Goal: Task Accomplishment & Management: Use online tool/utility

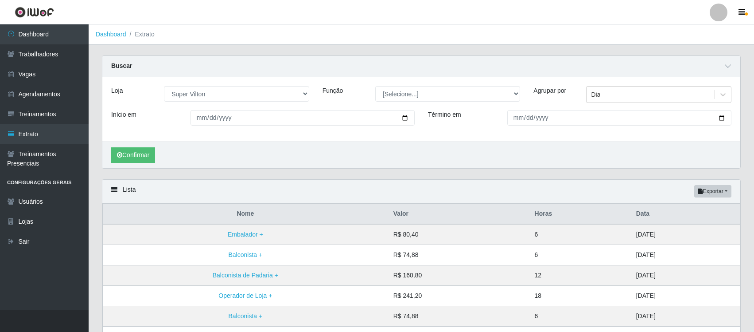
select select "379"
click at [211, 113] on input "[DATE]" at bounding box center [303, 118] width 224 height 16
type input "[DATE]"
click at [515, 117] on input "[DATE]" at bounding box center [620, 118] width 224 height 16
type input "[DATE]"
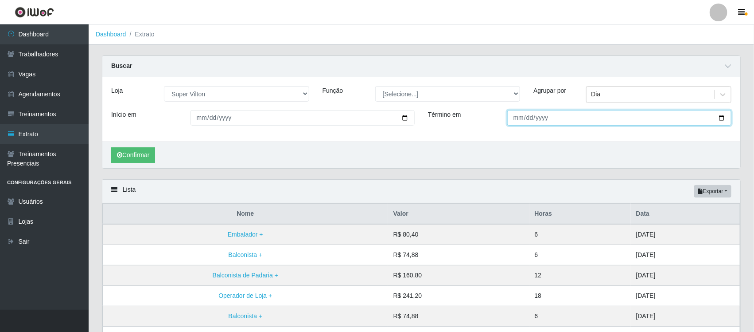
click at [523, 118] on input "Término em" at bounding box center [620, 118] width 224 height 16
type input "[DATE]"
click at [136, 156] on button "Confirmar" at bounding box center [133, 155] width 44 height 16
click at [720, 190] on button "Exportar" at bounding box center [713, 191] width 37 height 12
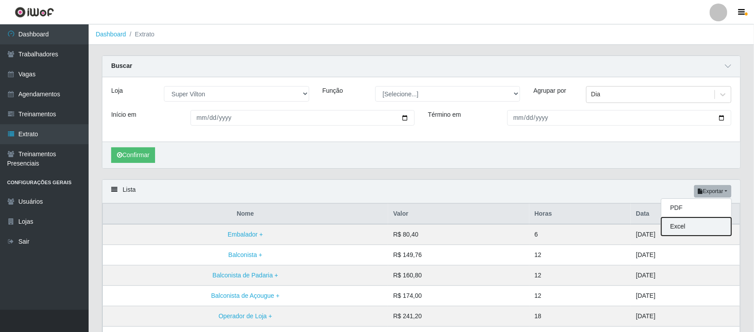
click at [689, 227] on button "Excel" at bounding box center [697, 226] width 70 height 18
